Goal: Task Accomplishment & Management: Manage account settings

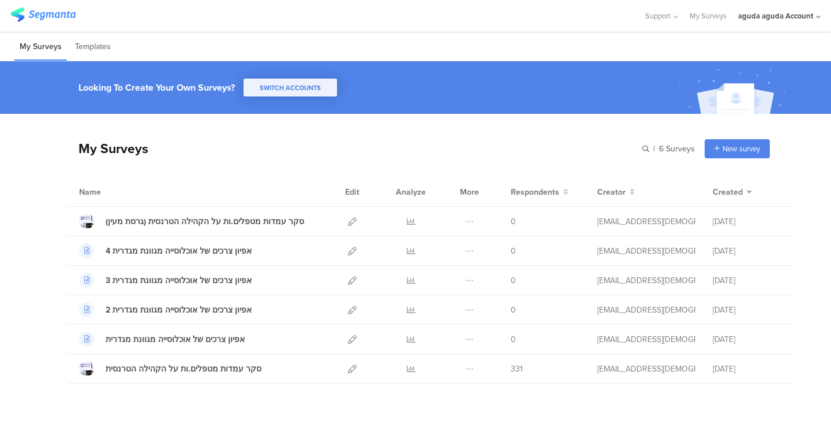
click at [756, 17] on div "aguda aguda Account" at bounding box center [775, 15] width 75 height 11
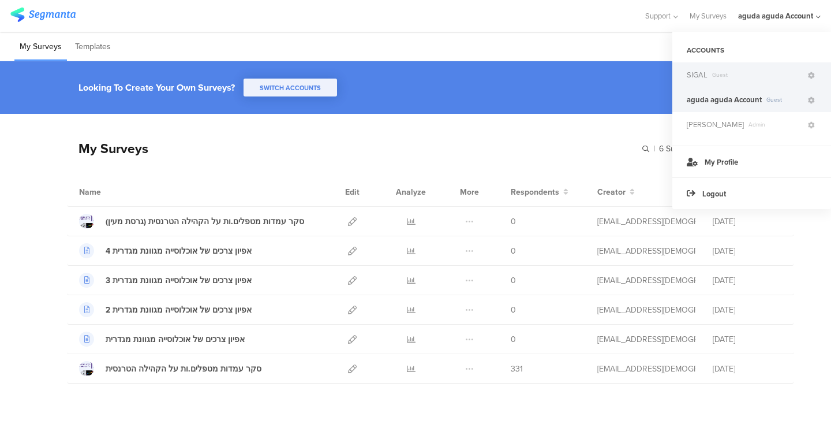
click at [703, 76] on span "SIGAL" at bounding box center [697, 74] width 21 height 11
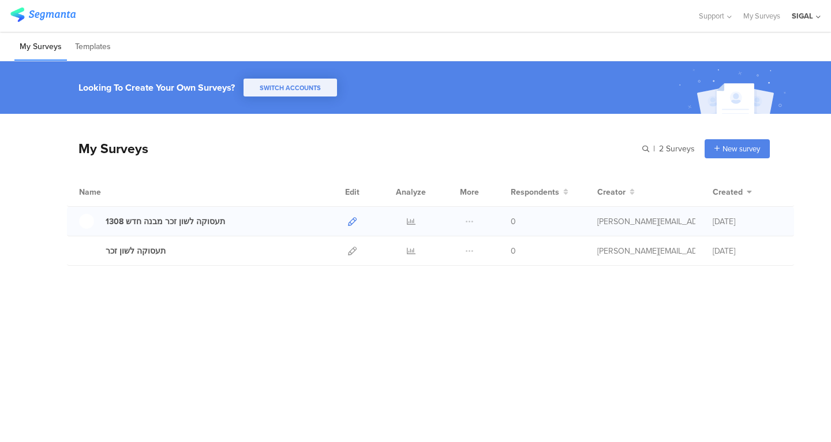
click at [352, 219] on icon at bounding box center [352, 221] width 9 height 9
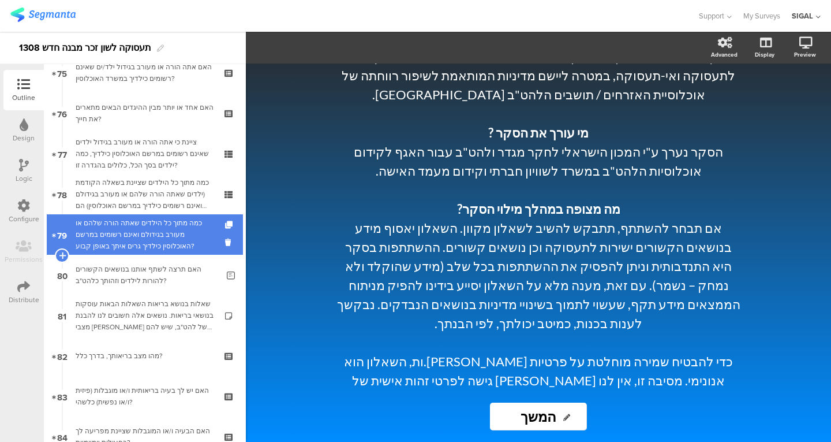
scroll to position [3048, 0]
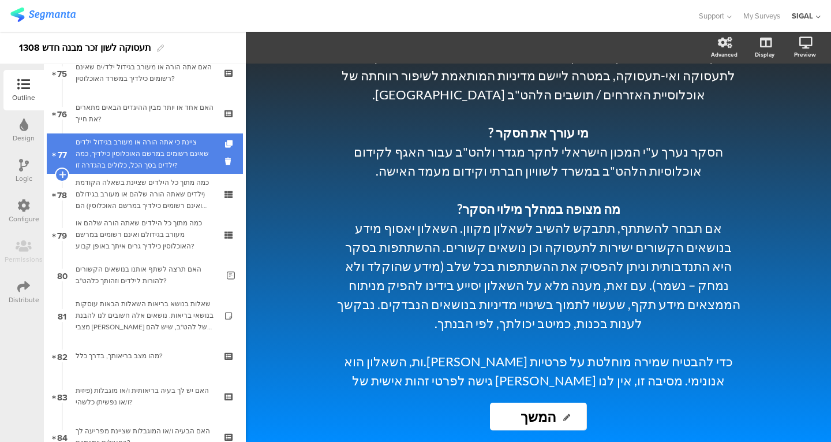
click at [146, 154] on div "ציינת כי אתה הורה או מעורב בגידול ילדים שאינם רשומים במרשם האוכלוסין כילדיך, כמ…" at bounding box center [145, 153] width 138 height 35
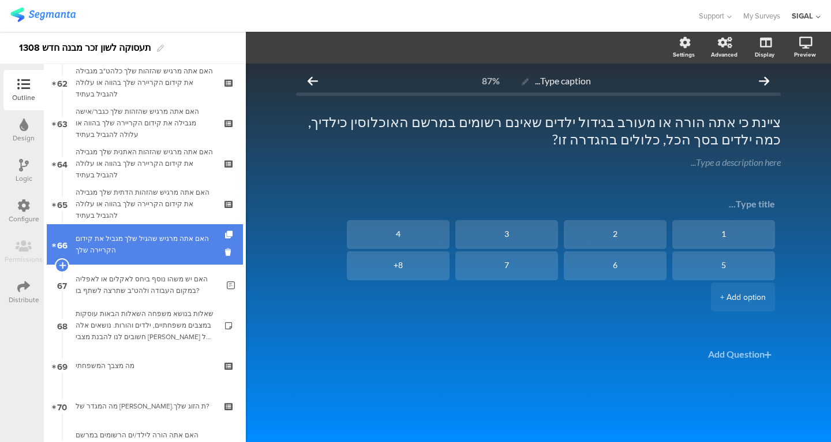
scroll to position [2509, 0]
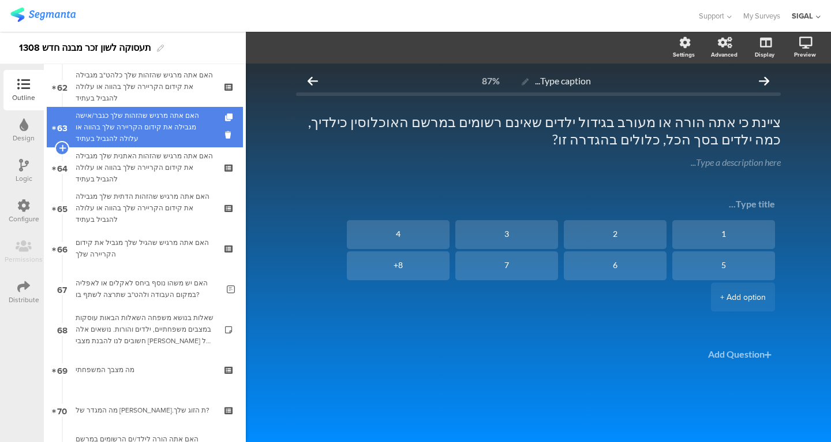
click at [132, 132] on div "האם אתה מרגיש שהזהות שלך כגבר/אישה מגבילה את קידום הקריירה שלך בהווה או עלולה ל…" at bounding box center [145, 127] width 138 height 35
